Goal: Task Accomplishment & Management: Complete application form

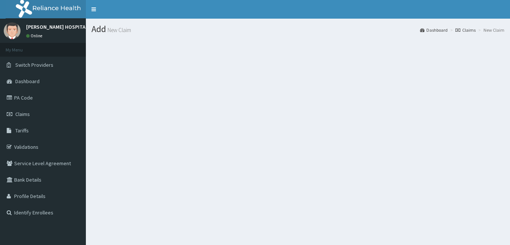
click at [28, 113] on span "Claims" at bounding box center [22, 114] width 15 height 7
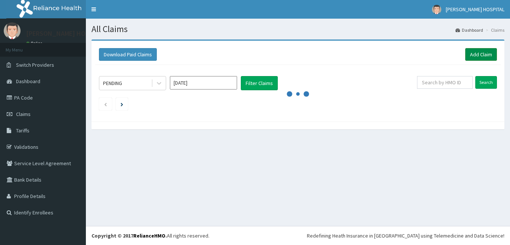
click at [477, 50] on link "Add Claim" at bounding box center [481, 54] width 32 height 13
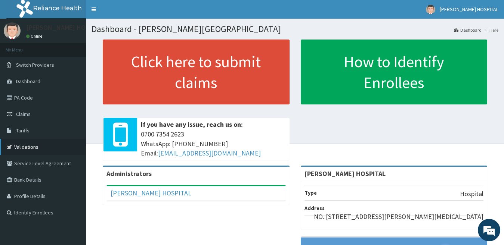
click at [27, 144] on link "Validations" at bounding box center [43, 147] width 86 height 16
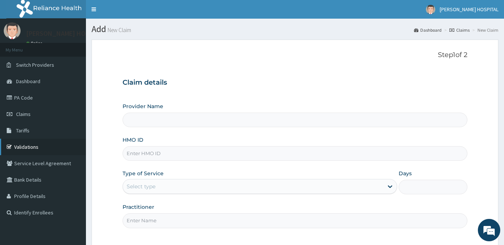
click at [36, 143] on link "Validations" at bounding box center [43, 147] width 86 height 16
